Goal: Check status

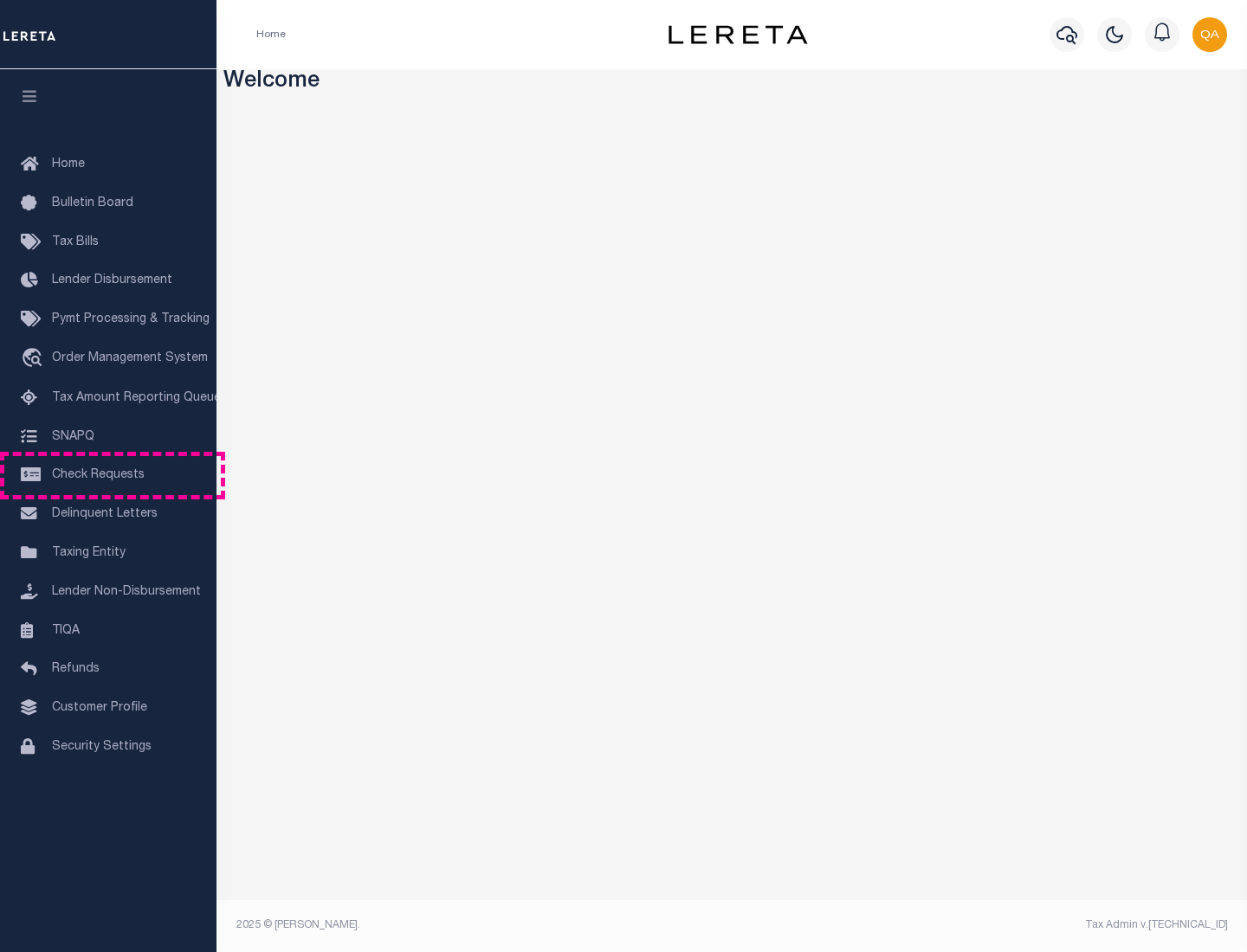
click at [108, 476] on span "Check Requests" at bounding box center [98, 475] width 93 height 12
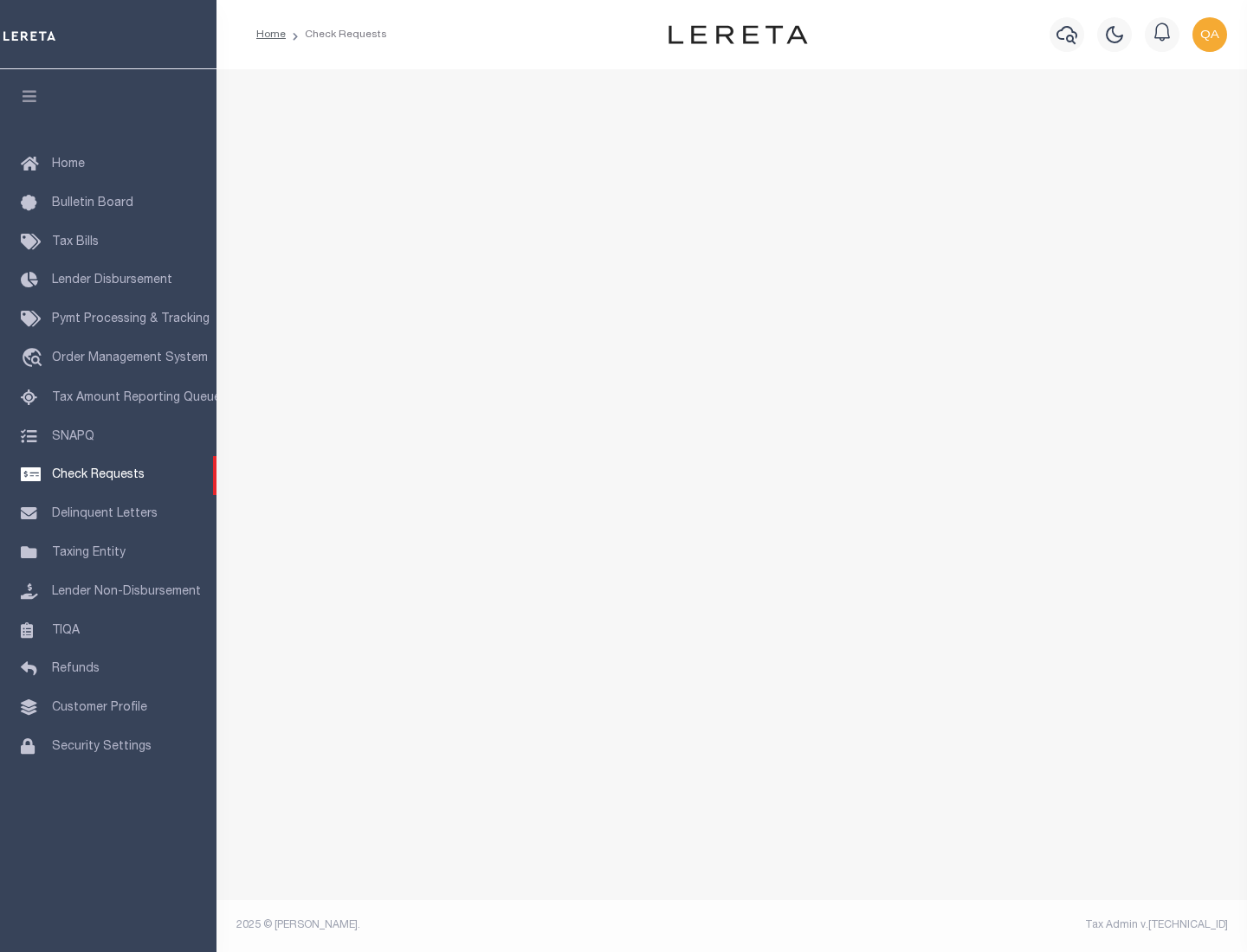
select select "50"
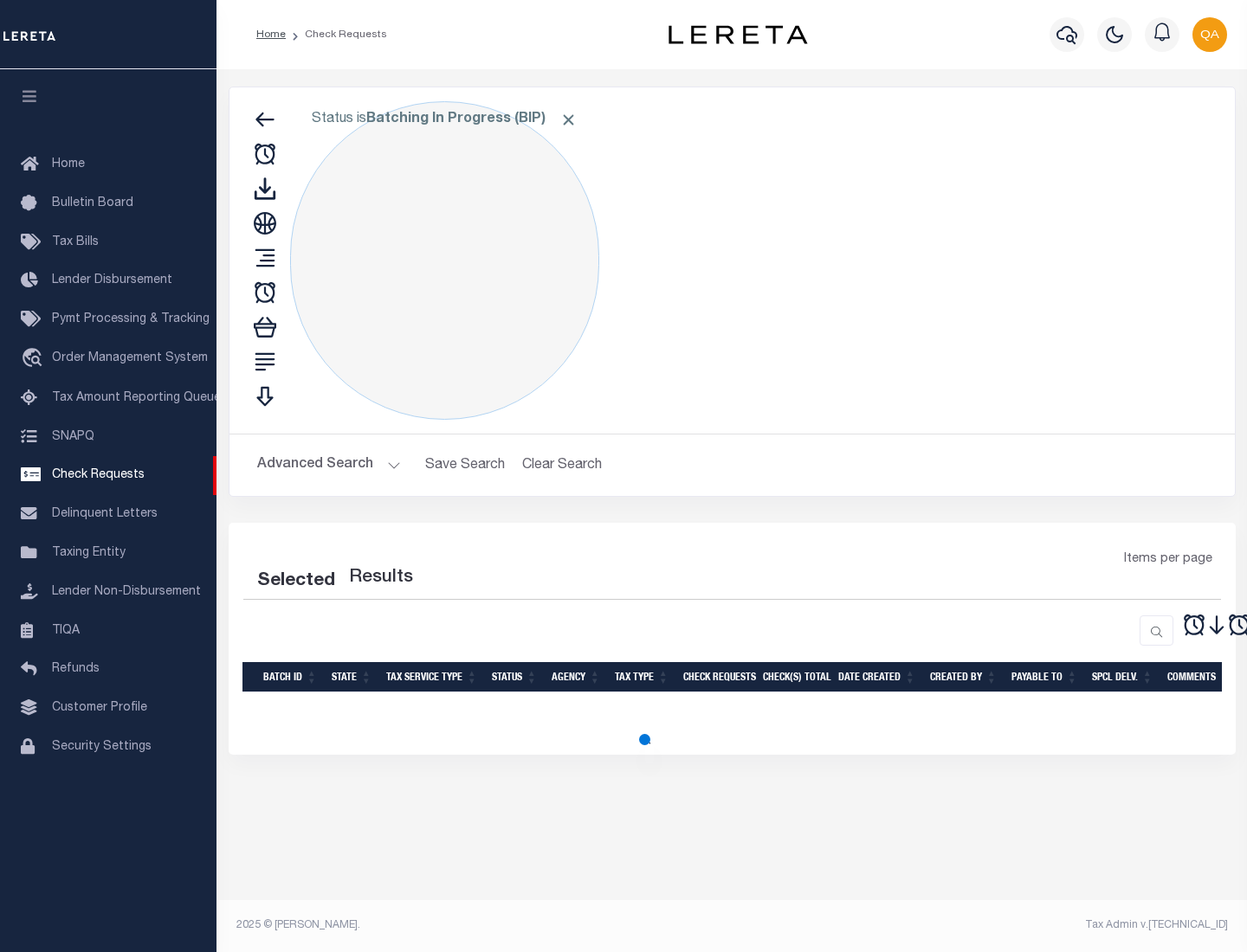
select select "50"
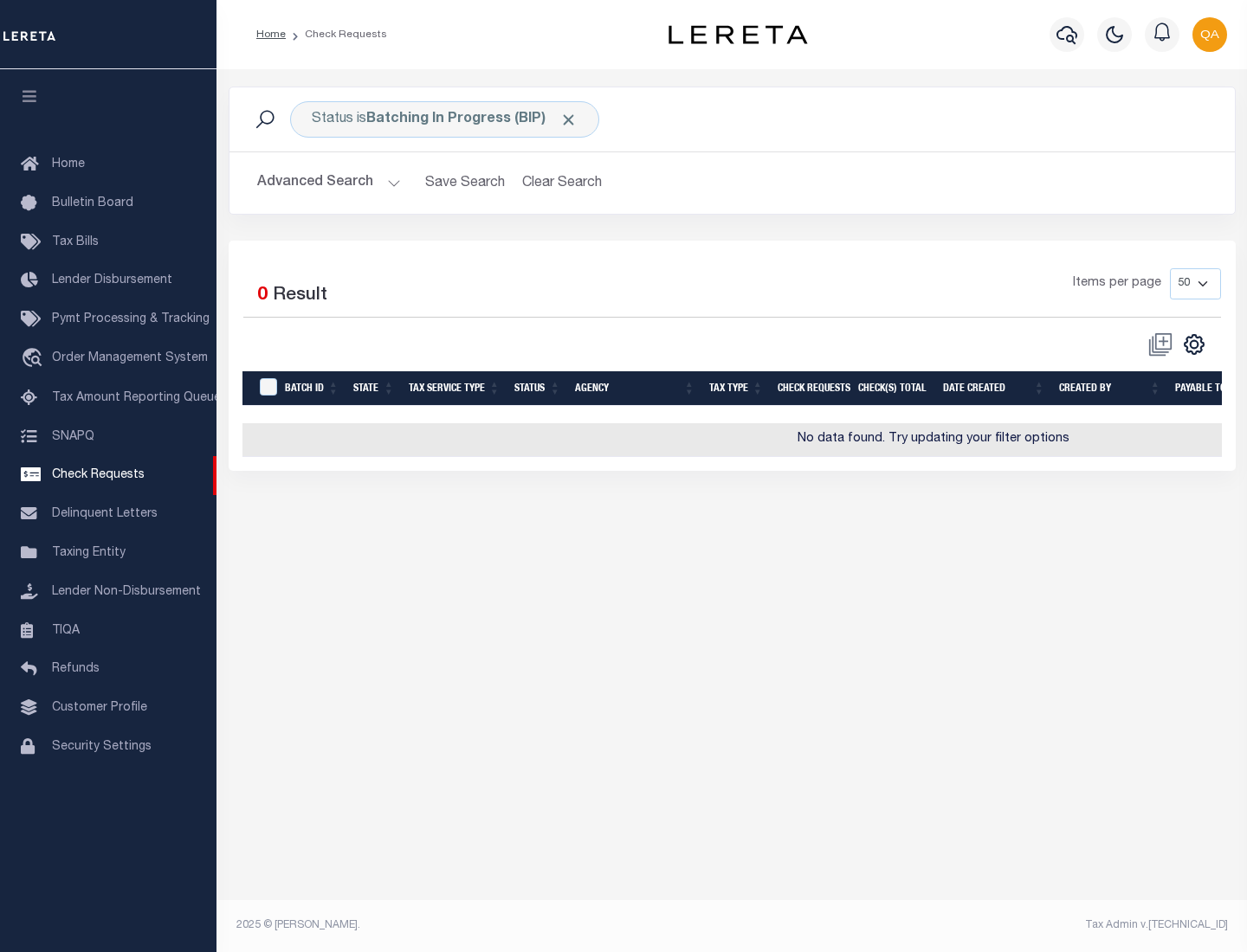
click at [569, 119] on span "Click to Remove" at bounding box center [568, 119] width 18 height 18
